Goal: Information Seeking & Learning: Learn about a topic

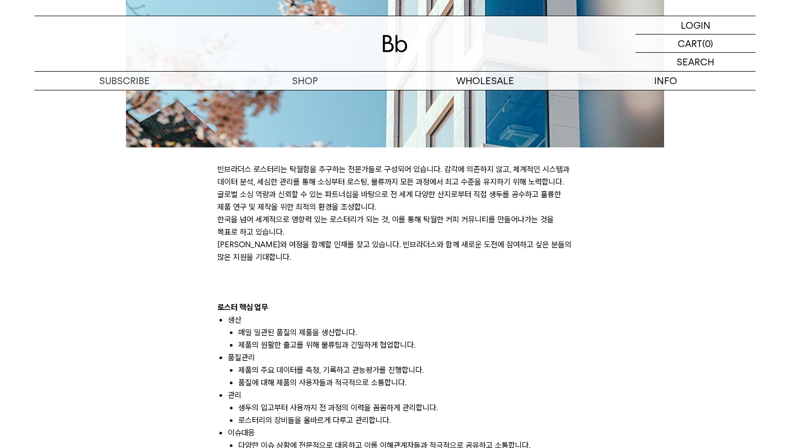
scroll to position [507, 0]
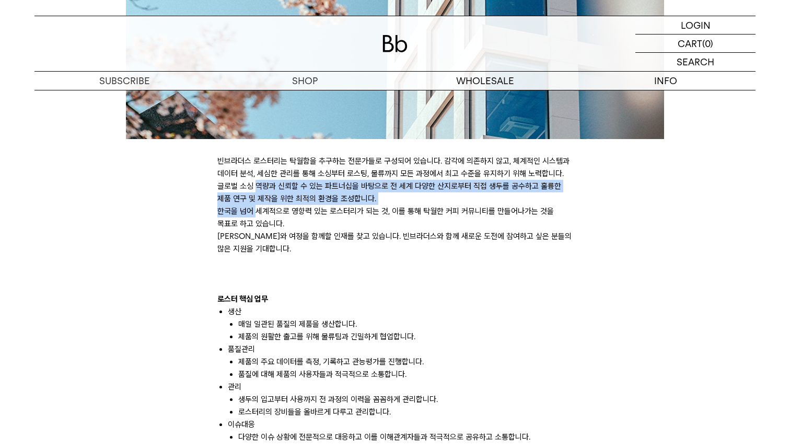
drag, startPoint x: 257, startPoint y: 190, endPoint x: 257, endPoint y: 226, distance: 36.6
click at [257, 218] on div "빈브라더스 로스터리는 탁월함을 추구하는 전문가들로 구성되어 있습니다. 감각에 의존하지 않고, 체계적인 시스템과 데이터 분석, 세심한 관리를 통…" at bounding box center [394, 443] width 355 height 577
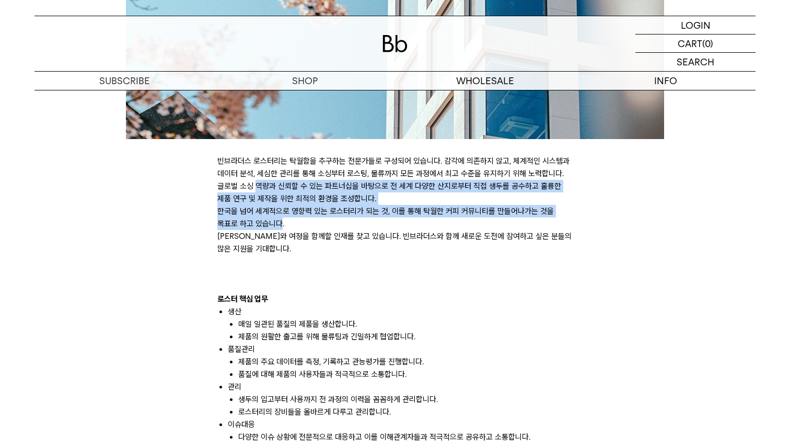
click at [257, 226] on p "한국을 넘어 세계적으로 영향력 있는 로스터리가 되는 것, 이를 통해 탁월한 커피 커뮤니티를 만들어나가는 것을 목표로 하고 있습니다." at bounding box center [394, 217] width 355 height 25
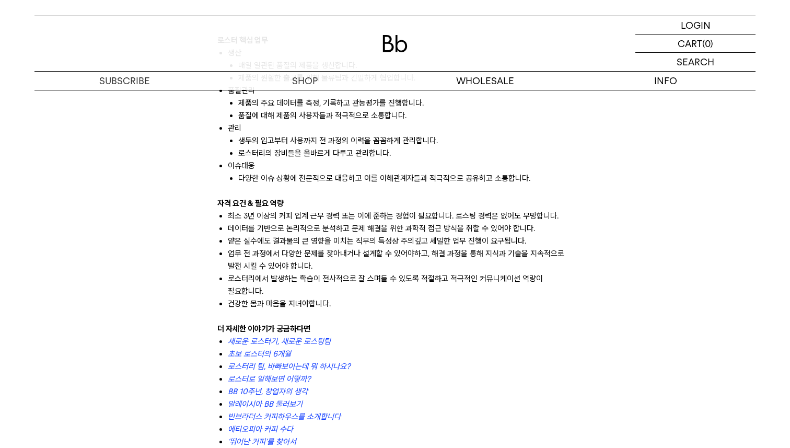
scroll to position [767, 0]
click at [275, 343] on icon "새로운 로스터기, 새로운 로스팅팀" at bounding box center [279, 340] width 103 height 9
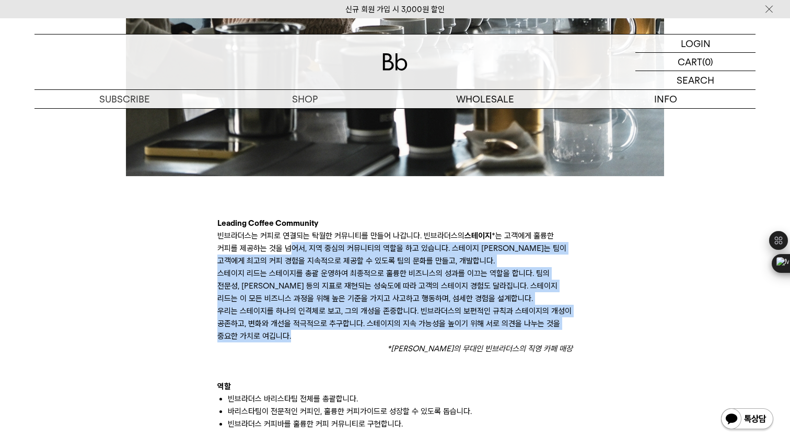
drag, startPoint x: 288, startPoint y: 249, endPoint x: 301, endPoint y: 345, distance: 97.6
click at [301, 345] on p "*바리스타의 무대인 빈브라더스의 직영 카페 매장" at bounding box center [394, 348] width 355 height 13
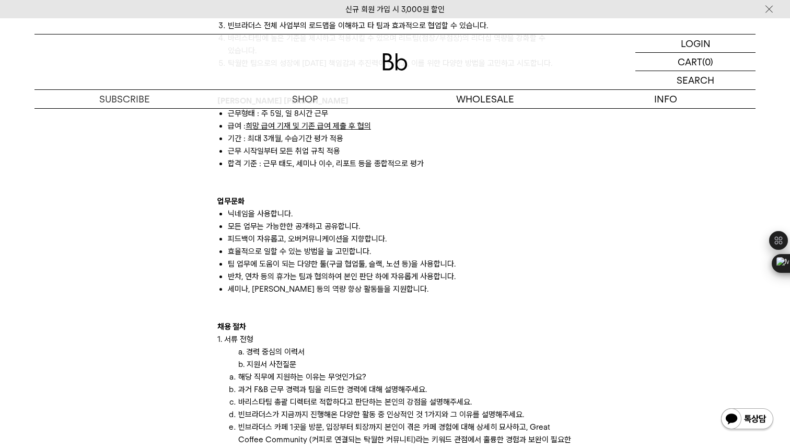
scroll to position [963, 0]
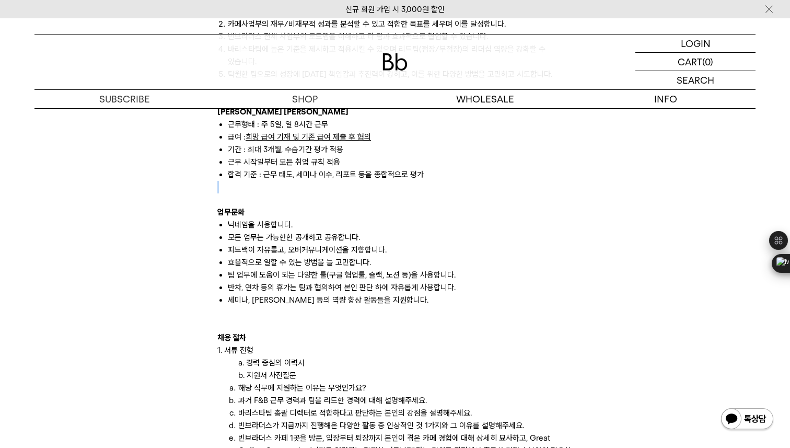
drag, startPoint x: 269, startPoint y: 177, endPoint x: 253, endPoint y: 192, distance: 21.8
click at [253, 192] on div "Leading Coffee Community 빈브라더스는 커피로 연결되는 탁월한 커뮤니티를 만들어 나갑니다. 빈브라더스의 스테이지 *는 고객에…" at bounding box center [394, 200] width 355 height 966
click at [253, 193] on p at bounding box center [394, 199] width 355 height 13
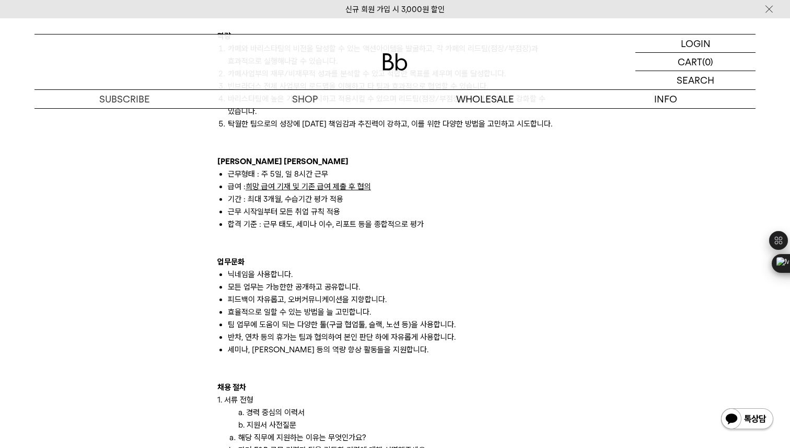
scroll to position [911, 0]
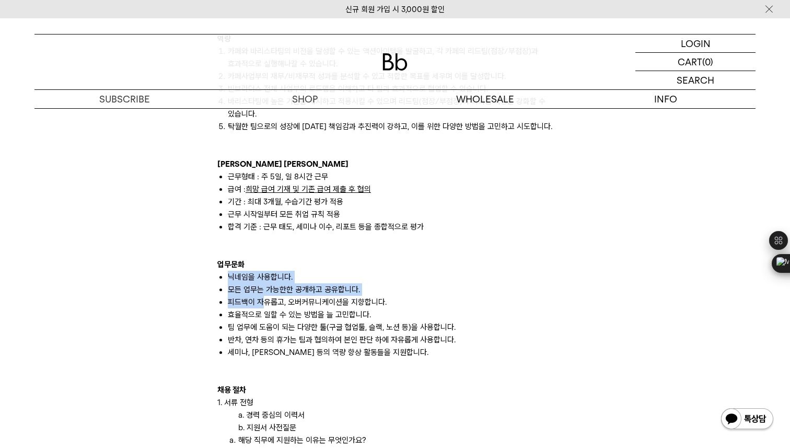
drag, startPoint x: 251, startPoint y: 248, endPoint x: 262, endPoint y: 289, distance: 42.4
click at [262, 289] on div "Leading Coffee Community 빈브라더스는 커피로 연결되는 탁월한 커뮤니티를 만들어 나갑니다. 빈브라더스의 스테이지 *는 고객에…" at bounding box center [394, 252] width 355 height 966
click at [262, 296] on li "피드백이 자유롭고, 오버커뮤니케이션을 지향합니다." at bounding box center [400, 302] width 345 height 13
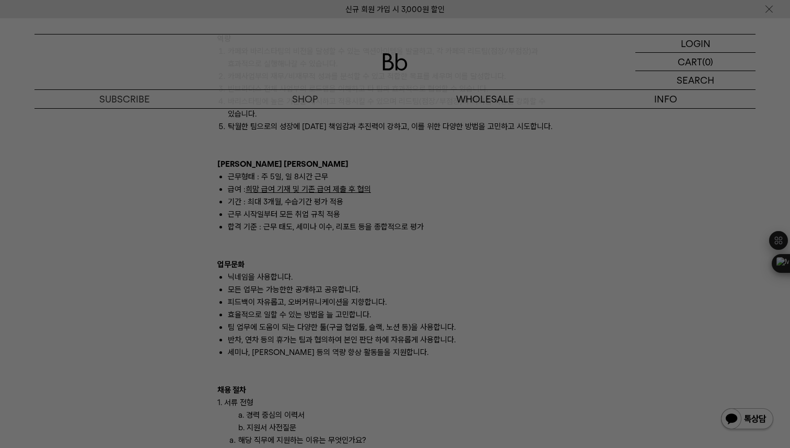
click at [377, 370] on div at bounding box center [395, 224] width 790 height 448
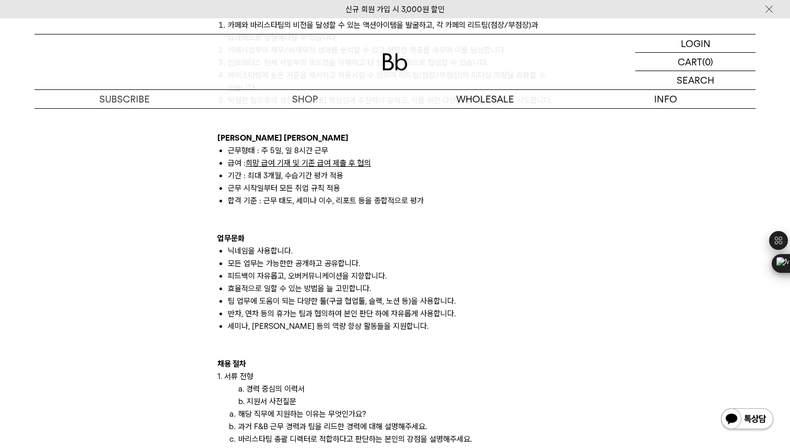
scroll to position [956, 0]
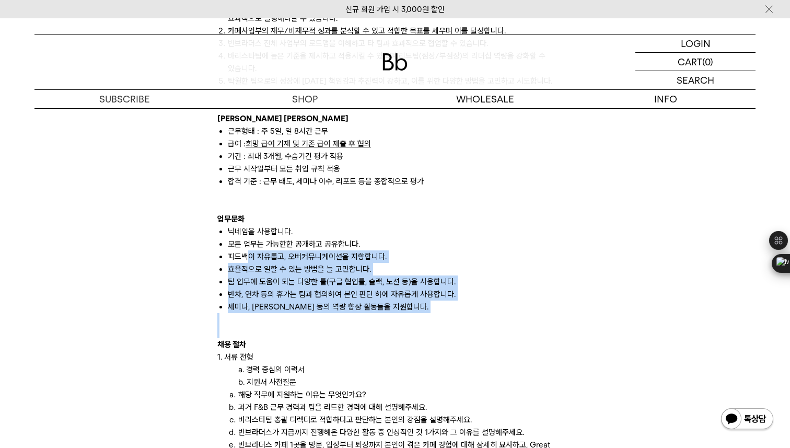
drag, startPoint x: 246, startPoint y: 247, endPoint x: 312, endPoint y: 319, distance: 98.1
click at [310, 318] on div "Leading Coffee Community 빈브라더스는 커피로 연결되는 탁월한 커뮤니티를 만들어 나갑니다. 빈브라더스의 스테이지 *는 고객에…" at bounding box center [394, 207] width 355 height 966
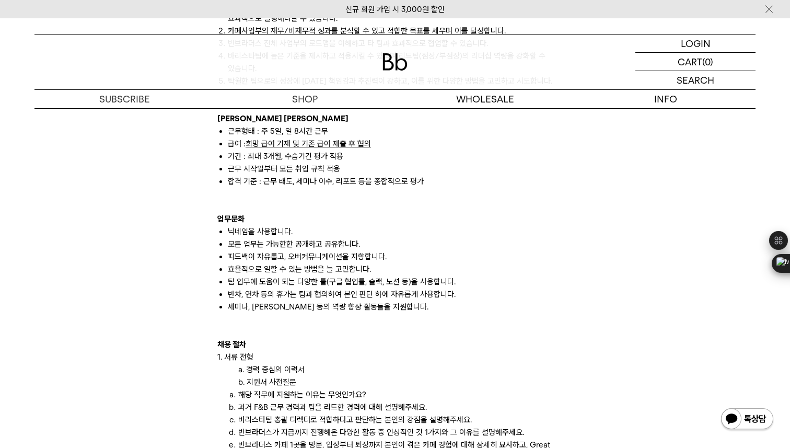
click at [309, 313] on div at bounding box center [394, 319] width 355 height 13
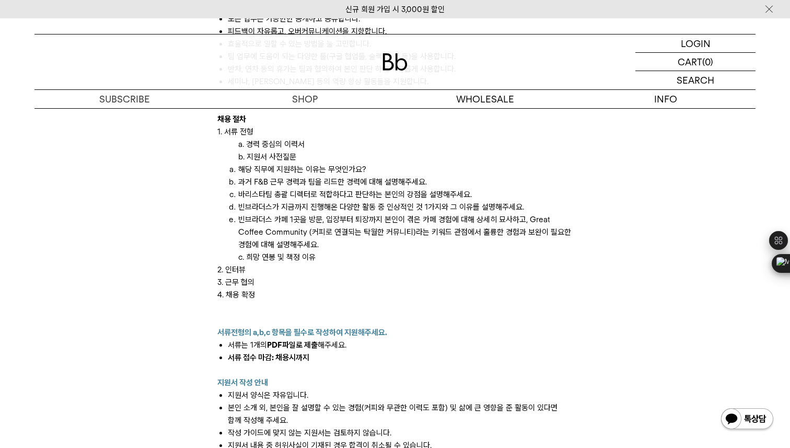
scroll to position [1183, 0]
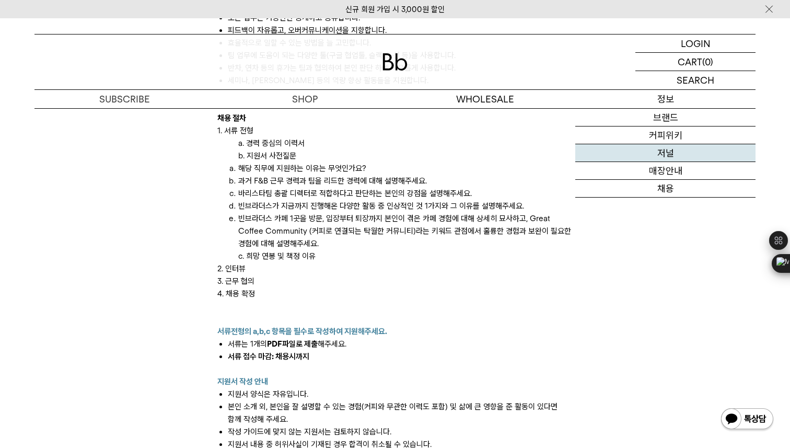
click at [674, 160] on link "저널" at bounding box center [665, 153] width 180 height 18
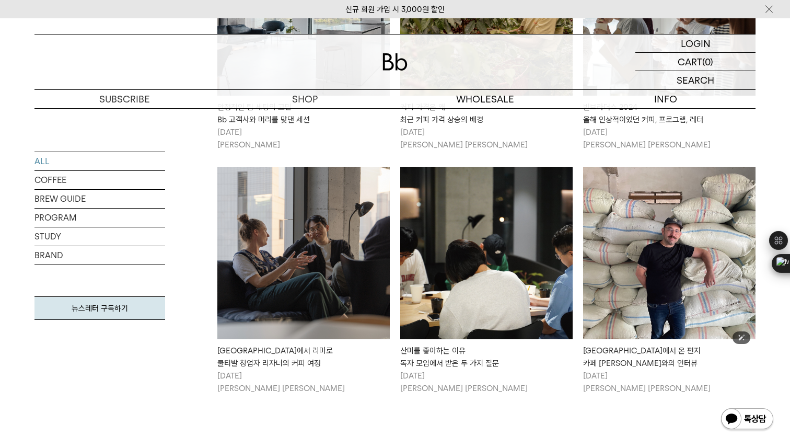
scroll to position [1111, 0]
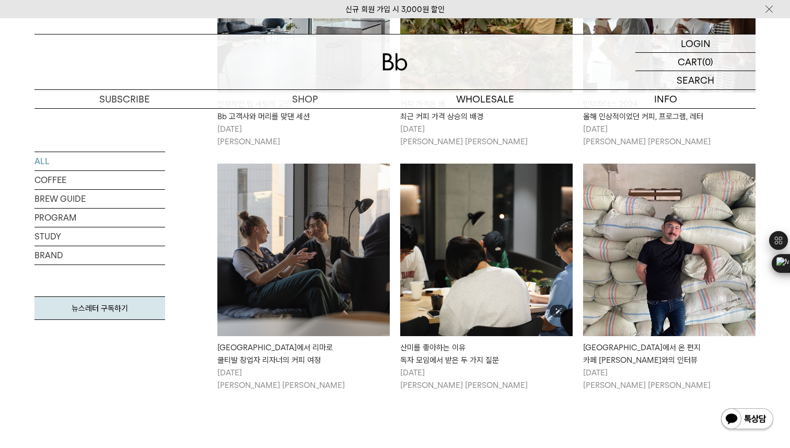
click at [419, 241] on img at bounding box center [486, 250] width 172 height 172
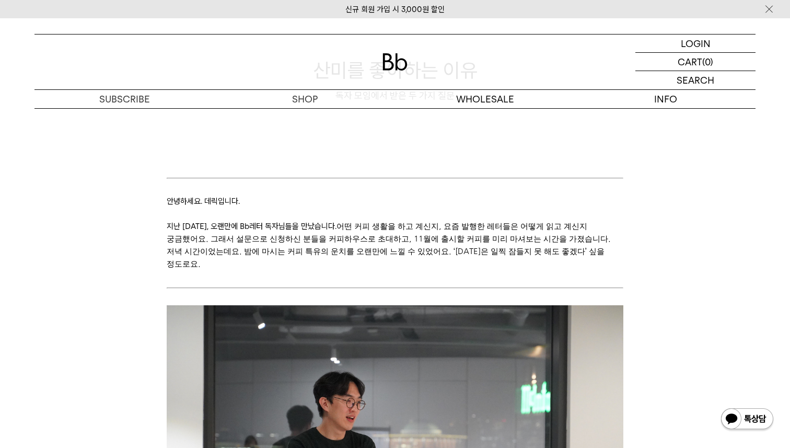
scroll to position [104, 0]
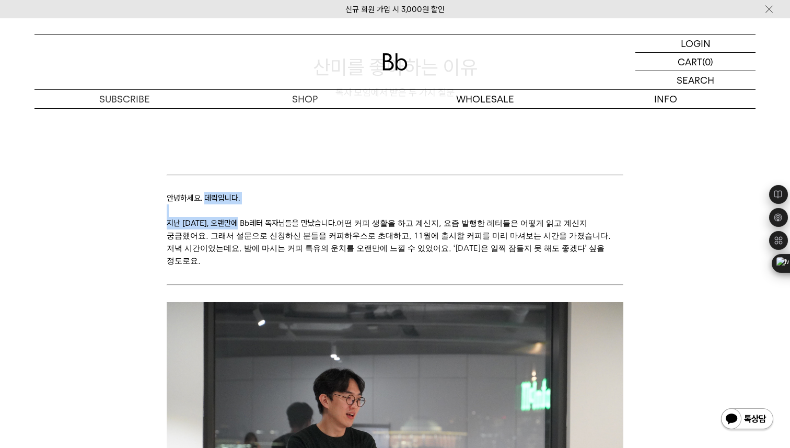
drag, startPoint x: 207, startPoint y: 204, endPoint x: 241, endPoint y: 229, distance: 42.3
click at [241, 229] on p "지난 10월 31일, 오랜만에 Bb레터 독자님들을 만났습니다. 어떤 커피 생활을 하고 계신지, 요즘 발행한 레터들은 어떻게 읽고 계신지 궁금했…" at bounding box center [395, 242] width 456 height 50
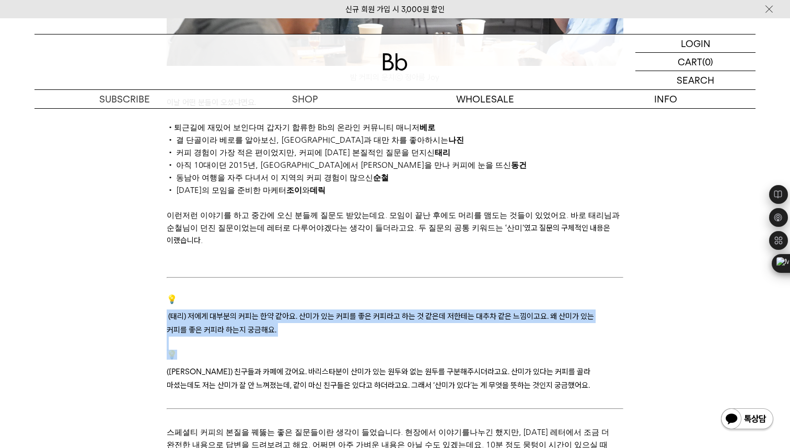
drag, startPoint x: 243, startPoint y: 287, endPoint x: 249, endPoint y: 338, distance: 51.1
click at [249, 350] on p "(순철) 친구들과 카페에 갔어요. 바리스타분이 산미 가 있는 원두와 없는 원두 를 구분해주시더라고요. 산미 가 있다는 커피 를 골라 마셨는데도…" at bounding box center [395, 371] width 456 height 42
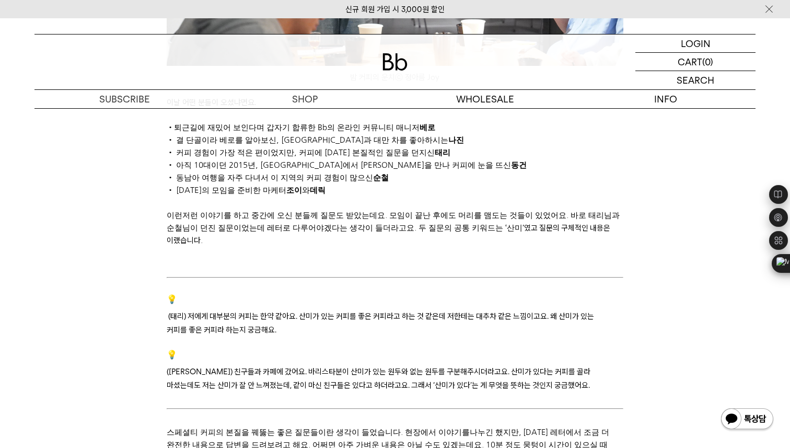
scroll to position [696, 0]
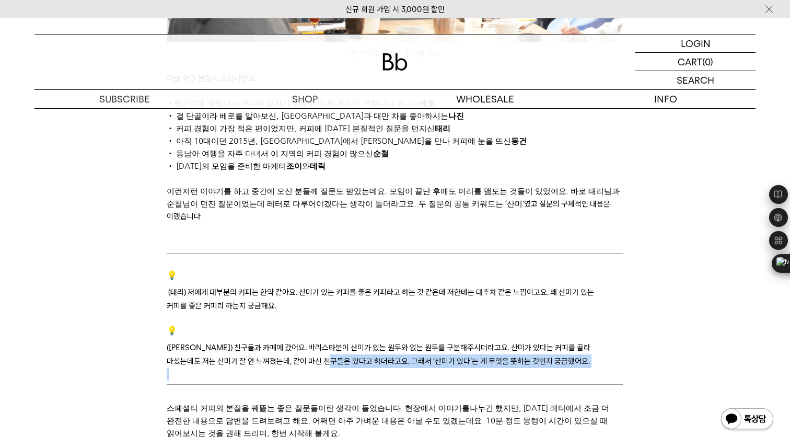
drag, startPoint x: 243, startPoint y: 337, endPoint x: 232, endPoint y: 360, distance: 25.5
click at [232, 368] on p at bounding box center [395, 374] width 456 height 13
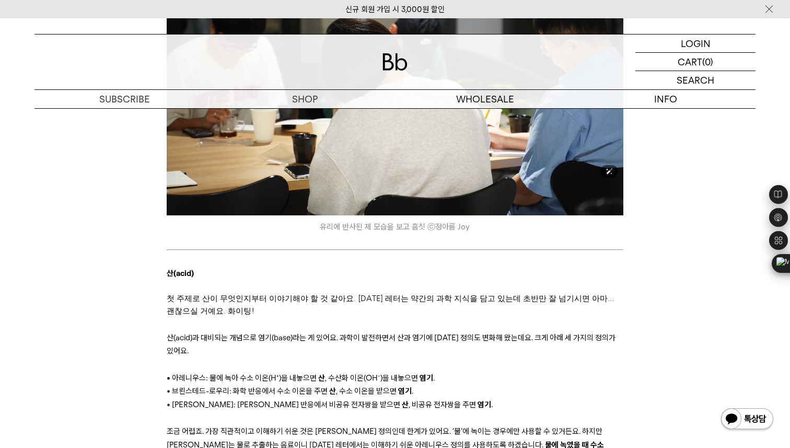
scroll to position [1276, 0]
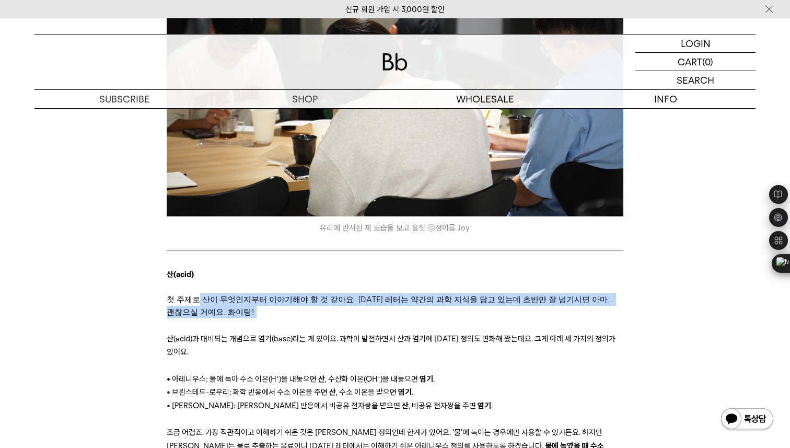
drag, startPoint x: 192, startPoint y: 276, endPoint x: 192, endPoint y: 293, distance: 17.2
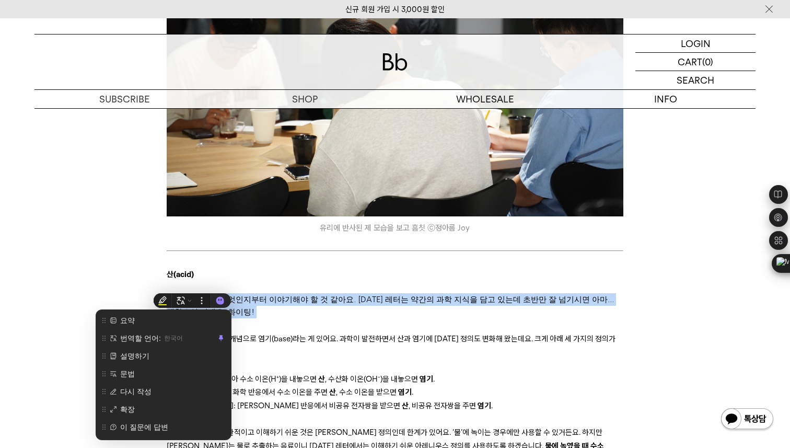
click at [193, 293] on div at bounding box center [202, 300] width 18 height 15
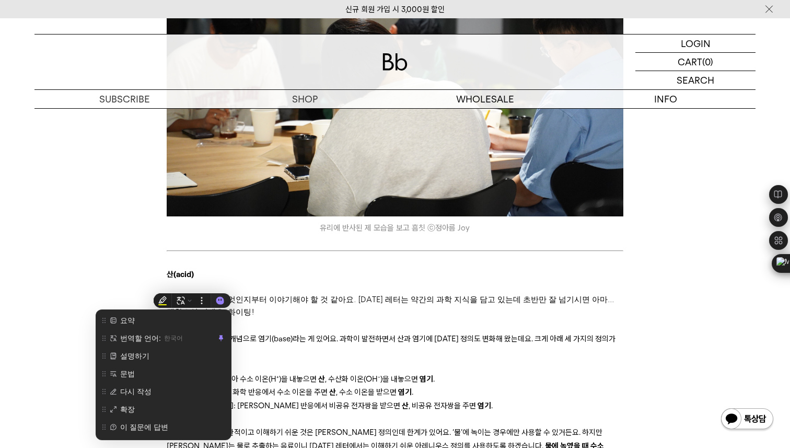
click at [239, 318] on p "﻿" at bounding box center [395, 325] width 456 height 14
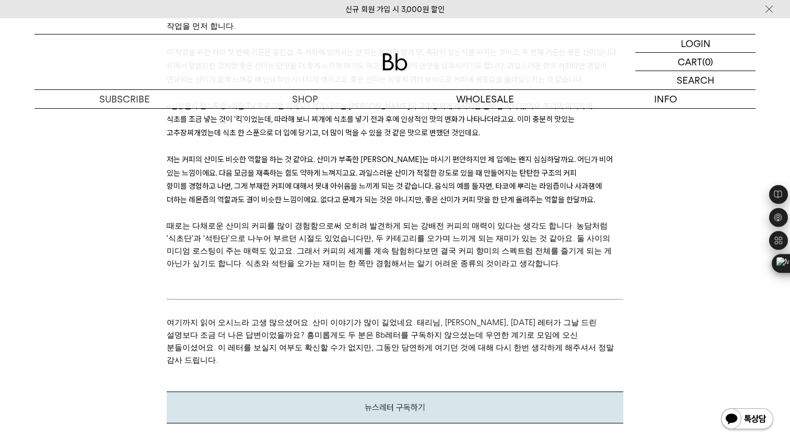
scroll to position [3100, 0]
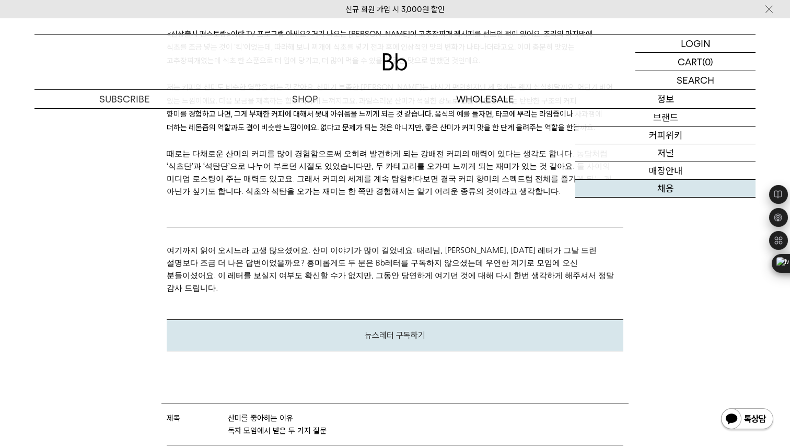
click at [643, 189] on link "채용" at bounding box center [665, 189] width 180 height 18
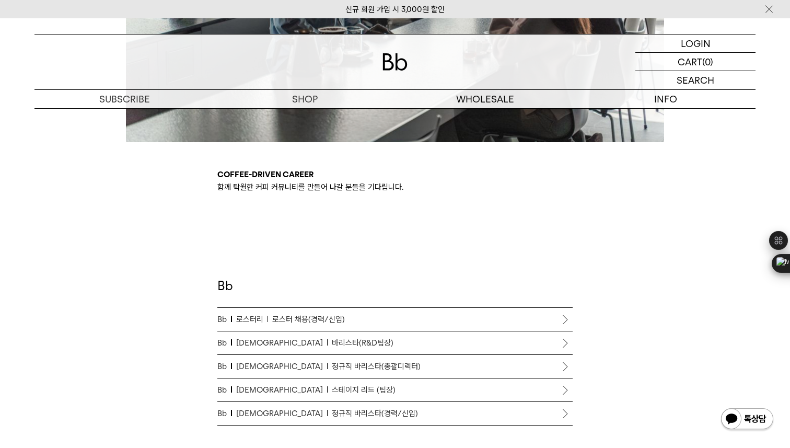
scroll to position [437, 0]
click at [326, 317] on span "로스터 채용(경력/신입)" at bounding box center [308, 320] width 73 height 13
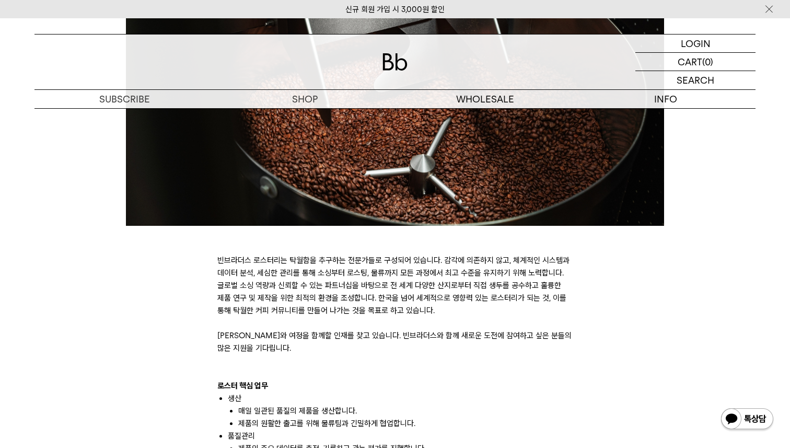
scroll to position [405, 0]
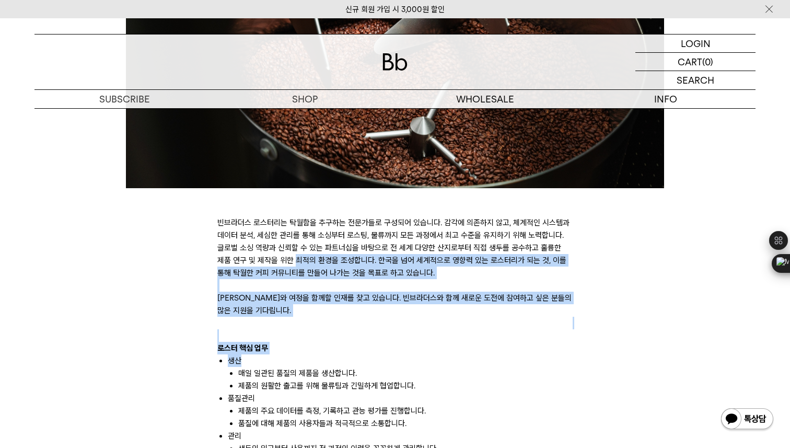
drag, startPoint x: 278, startPoint y: 261, endPoint x: 245, endPoint y: 356, distance: 100.2
click at [245, 356] on li "생산" at bounding box center [400, 360] width 345 height 13
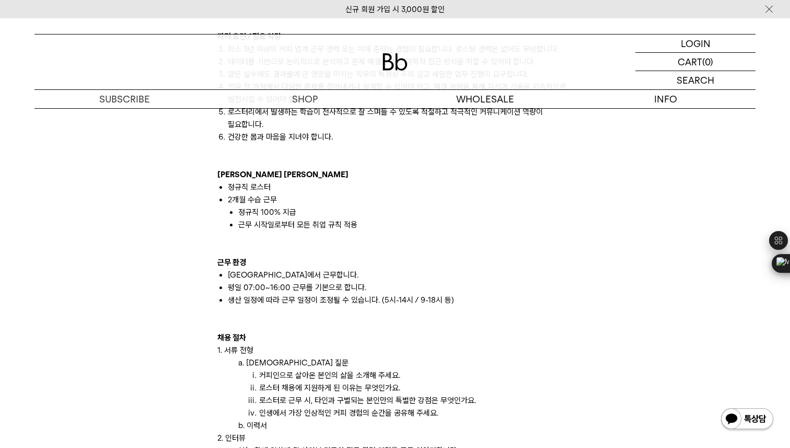
scroll to position [881, 0]
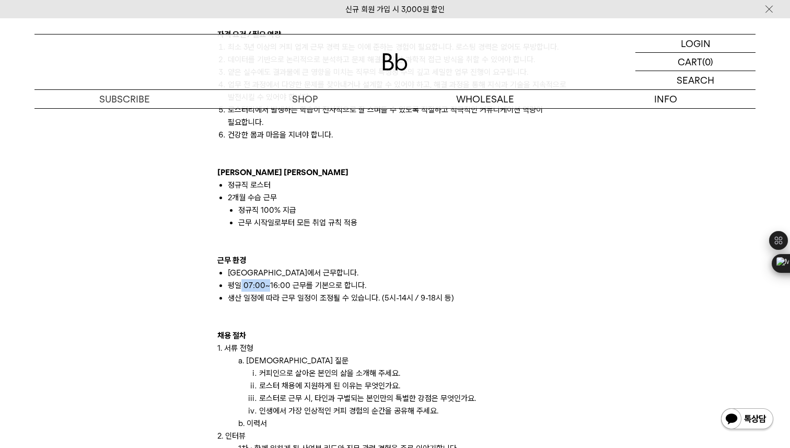
drag, startPoint x: 247, startPoint y: 281, endPoint x: 273, endPoint y: 281, distance: 26.7
click at [270, 281] on li "평일 07:00~16:00 근무를 기본으로 합니다." at bounding box center [400, 285] width 345 height 13
click at [273, 281] on li "평일 07:00~16:00 근무를 기본으로 합니다." at bounding box center [400, 285] width 345 height 13
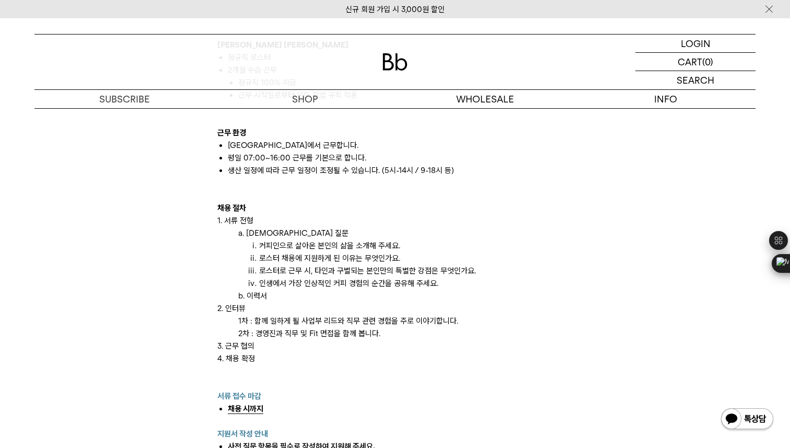
scroll to position [1021, 0]
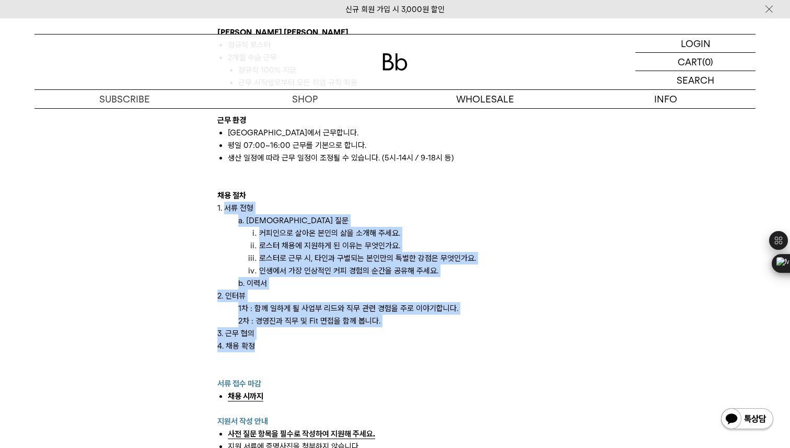
drag, startPoint x: 262, startPoint y: 345, endPoint x: 224, endPoint y: 202, distance: 148.2
click at [224, 202] on div "빈브라더스 로스터리는 탁월함을 추구하는 전문가들로 구성되어 있습니다. 감각에 의존하지 않고, 체계적인 시스템과 데이터 분석, 세심한 관리를 통…" at bounding box center [394, 32] width 355 height 891
copy div "서류 전형 a. 사전 질문 커피인으로 살아온 본인의 삶을 소개해 주세요. 로스터 채용에 지원하게 된 이유는 무엇인가요. 로스터로 근무 시, 타…"
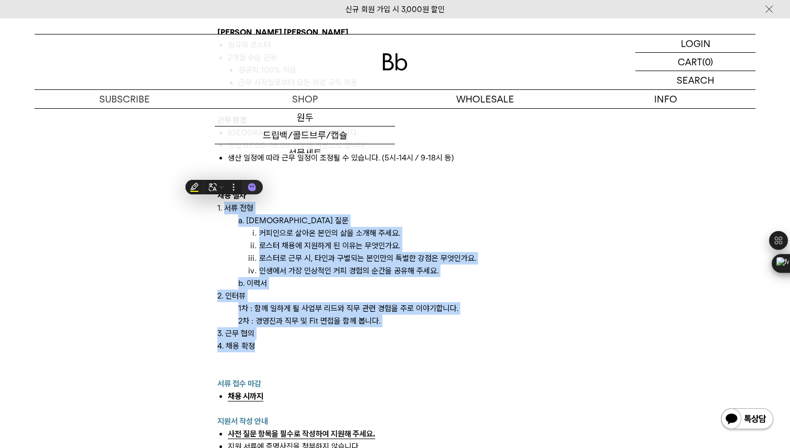
scroll to position [1038, 0]
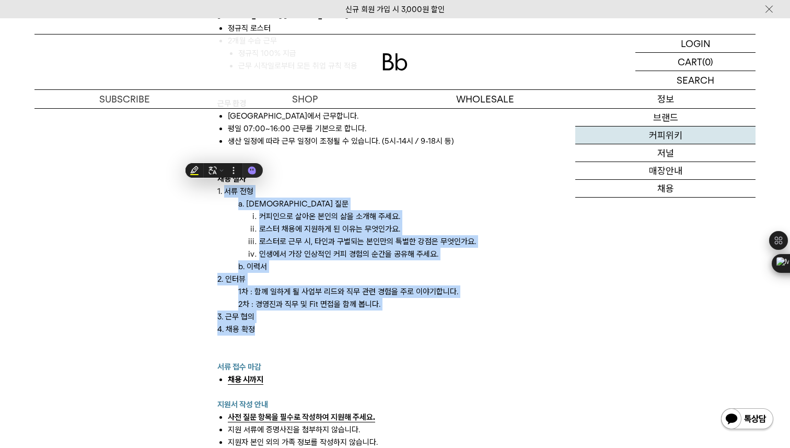
click at [661, 140] on link "커피위키" at bounding box center [665, 135] width 180 height 18
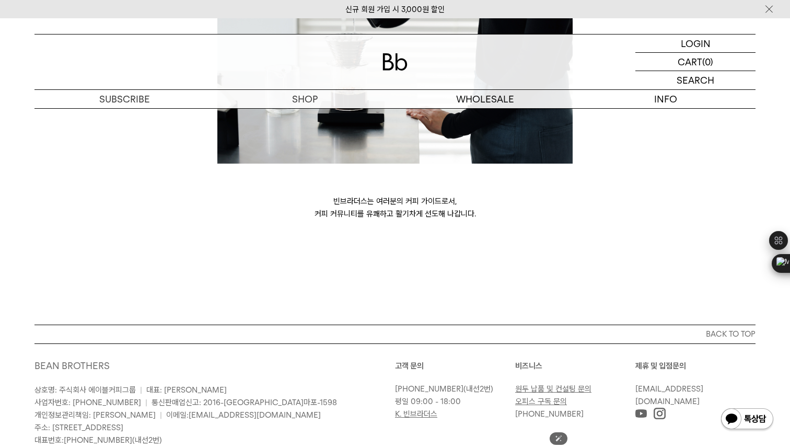
scroll to position [2887, 0]
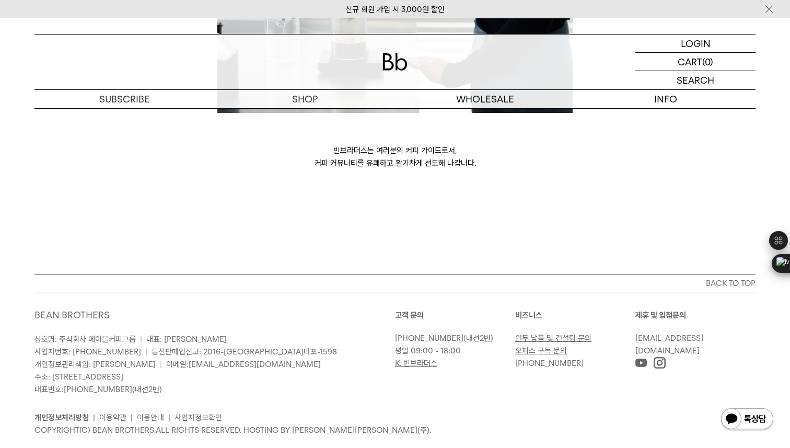
click at [663, 357] on img at bounding box center [659, 362] width 11 height 11
